Goal: Information Seeking & Learning: Learn about a topic

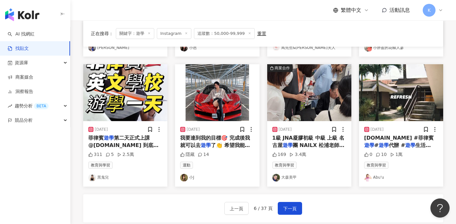
scroll to position [305, 0]
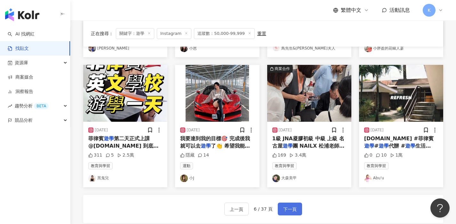
click at [292, 207] on span "下一頁" at bounding box center [289, 210] width 13 height 8
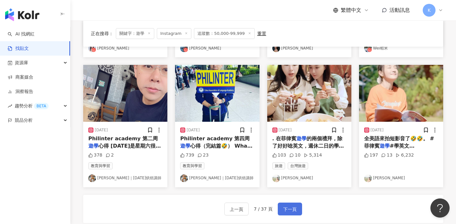
click at [288, 207] on span "下一頁" at bounding box center [289, 210] width 13 height 8
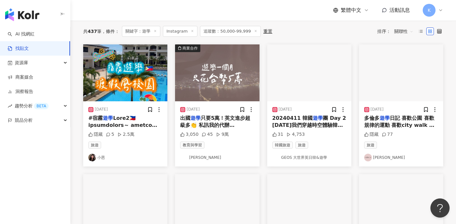
scroll to position [25, 0]
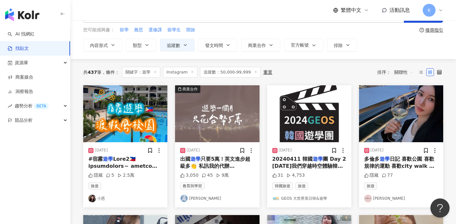
click at [198, 197] on link "游彤葳wei" at bounding box center [217, 199] width 74 height 8
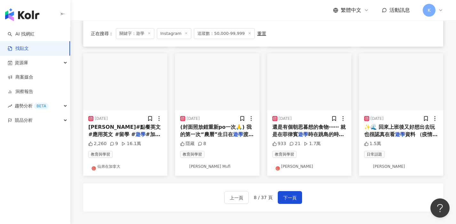
scroll to position [322, 0]
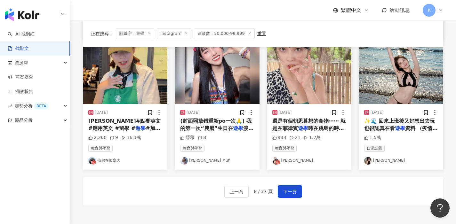
click at [112, 161] on link "仙弟在加拿大" at bounding box center [125, 161] width 74 height 8
click at [290, 192] on span "下一頁" at bounding box center [289, 192] width 13 height 8
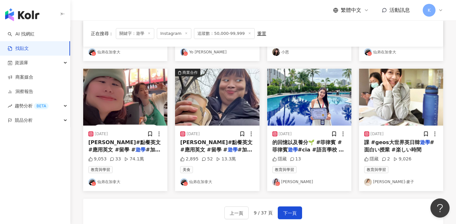
scroll to position [334, 0]
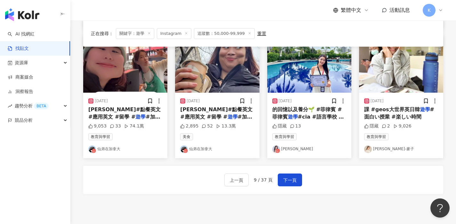
click at [378, 149] on link "安乙蕎-麥子" at bounding box center [401, 149] width 74 height 8
click at [291, 180] on span "下一頁" at bounding box center [289, 181] width 13 height 8
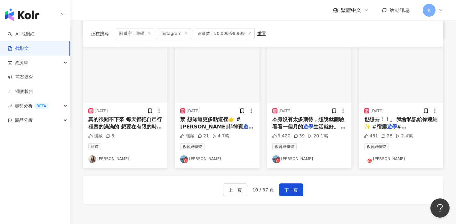
scroll to position [328, 0]
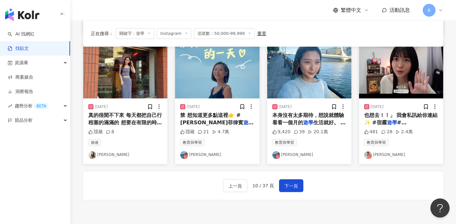
click at [383, 154] on link "楊宜蓉 Wooly" at bounding box center [401, 155] width 74 height 8
click at [291, 188] on span "下一頁" at bounding box center [290, 186] width 13 height 8
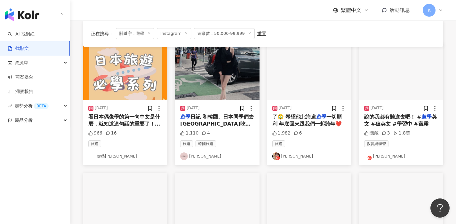
scroll to position [44, 0]
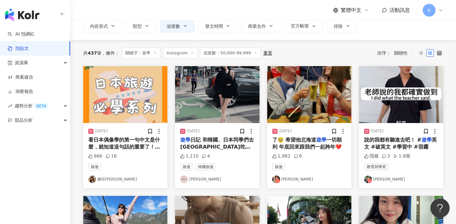
click at [414, 168] on div "教育與學習" at bounding box center [401, 166] width 74 height 7
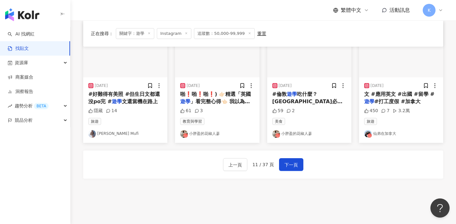
scroll to position [391, 0]
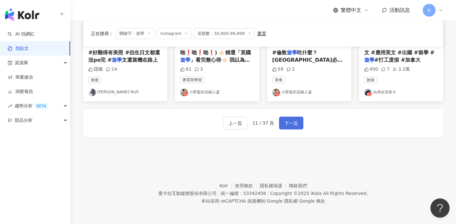
click at [294, 122] on span "下一頁" at bounding box center [290, 124] width 13 height 8
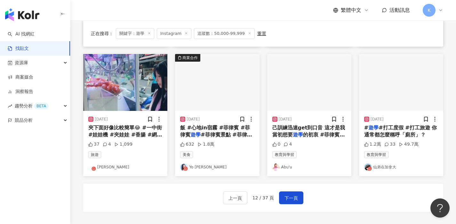
scroll to position [372, 0]
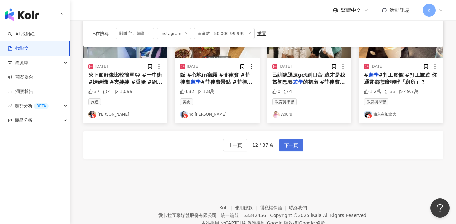
click at [295, 146] on span "下一頁" at bounding box center [290, 146] width 13 height 8
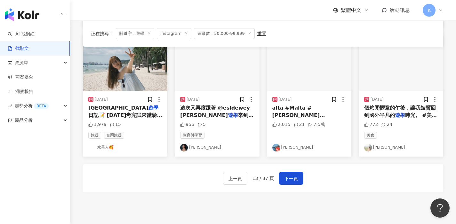
scroll to position [359, 0]
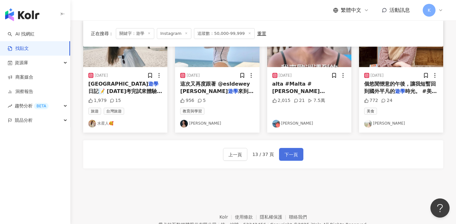
click at [290, 151] on span "下一頁" at bounding box center [290, 155] width 13 height 8
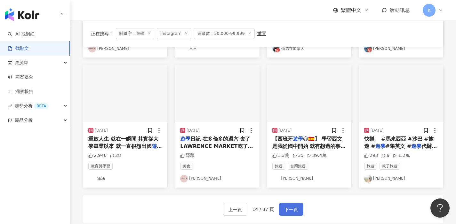
scroll to position [274, 0]
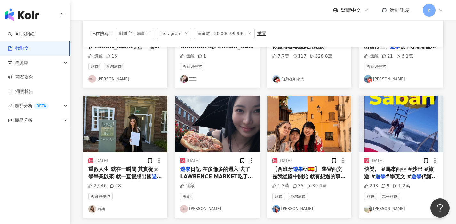
click at [99, 208] on link "涵涵" at bounding box center [125, 209] width 74 height 8
click at [0, 0] on div "AI 找網紅 找貼文 資源庫 商案媒合 洞察報告 趨勢分析 BETA 競品分析 繁體中文 活動訊息 K Instagram ** 台灣 搜尋 您可能感興趣： …" at bounding box center [228, 33] width 456 height 615
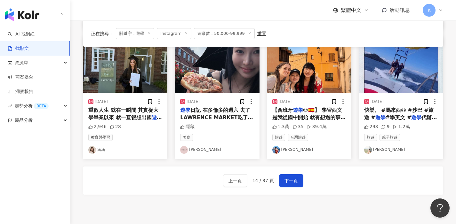
scroll to position [363, 0]
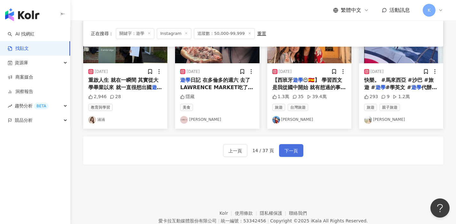
click at [287, 154] on span "下一頁" at bounding box center [290, 151] width 13 height 8
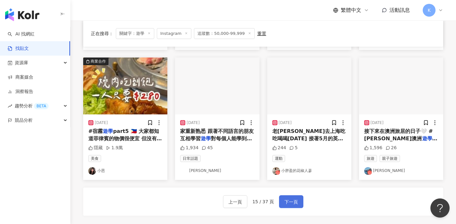
scroll to position [276, 0]
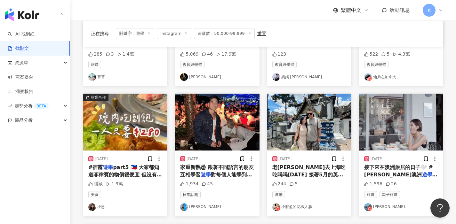
click at [196, 206] on link "[PERSON_NAME]" at bounding box center [217, 207] width 74 height 8
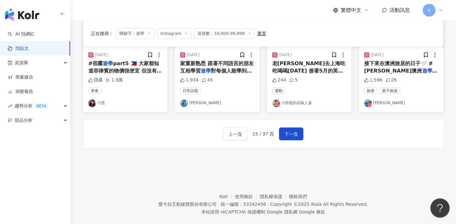
scroll to position [391, 0]
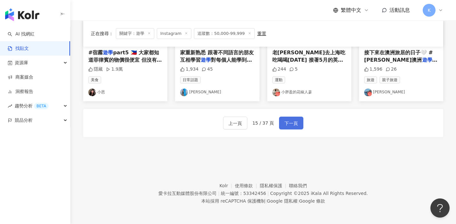
click at [289, 124] on span "下一頁" at bounding box center [290, 124] width 13 height 8
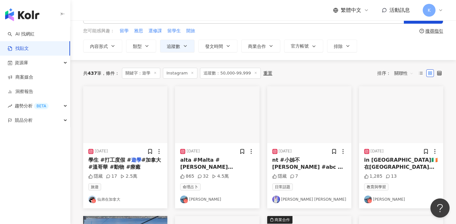
scroll to position [0, 0]
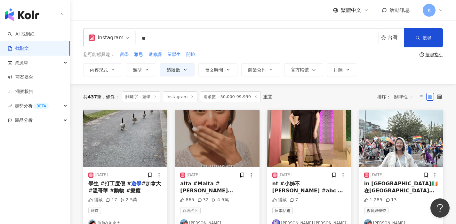
click at [125, 54] on span "留學" at bounding box center [124, 54] width 9 height 6
type input "**"
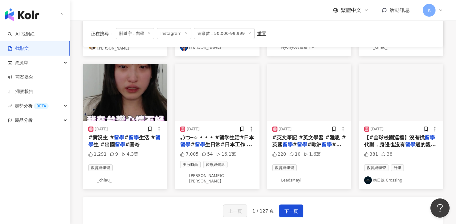
scroll to position [324, 0]
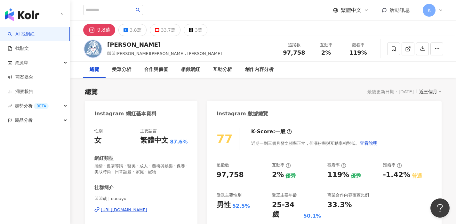
click at [147, 209] on div "https://www.instagram.com/ououyu/" at bounding box center [124, 210] width 46 height 6
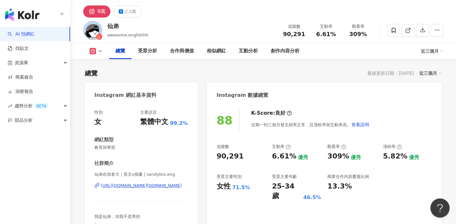
scroll to position [19, 0]
click at [153, 184] on div "https://www.instagram.com/sandybro.eng/" at bounding box center [141, 186] width 81 height 6
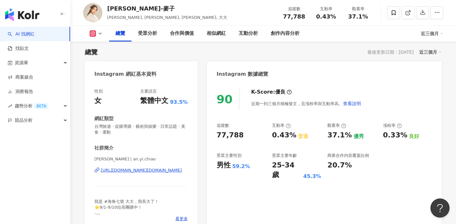
scroll to position [40, 0]
click at [163, 169] on div "https://www.instagram.com/an.yi.chiao/" at bounding box center [141, 170] width 81 height 6
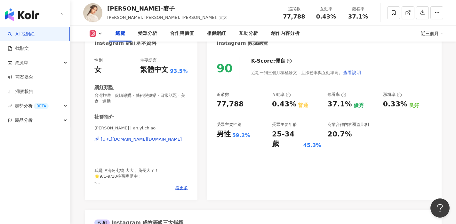
scroll to position [73, 0]
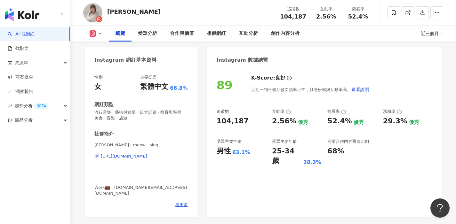
scroll to position [54, 0]
click at [147, 155] on div "https://www.instagram.com/meow__sing/" at bounding box center [124, 156] width 46 height 6
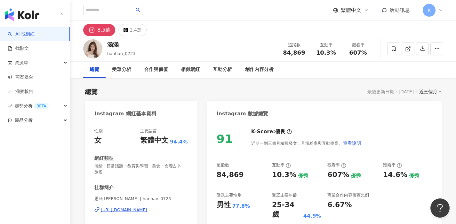
click at [147, 209] on div "[URL][DOMAIN_NAME]" at bounding box center [124, 210] width 46 height 6
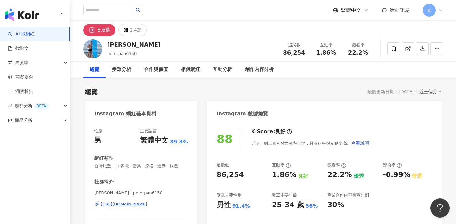
click at [147, 206] on div "[URL][DOMAIN_NAME]" at bounding box center [124, 204] width 46 height 6
